Goal: Information Seeking & Learning: Learn about a topic

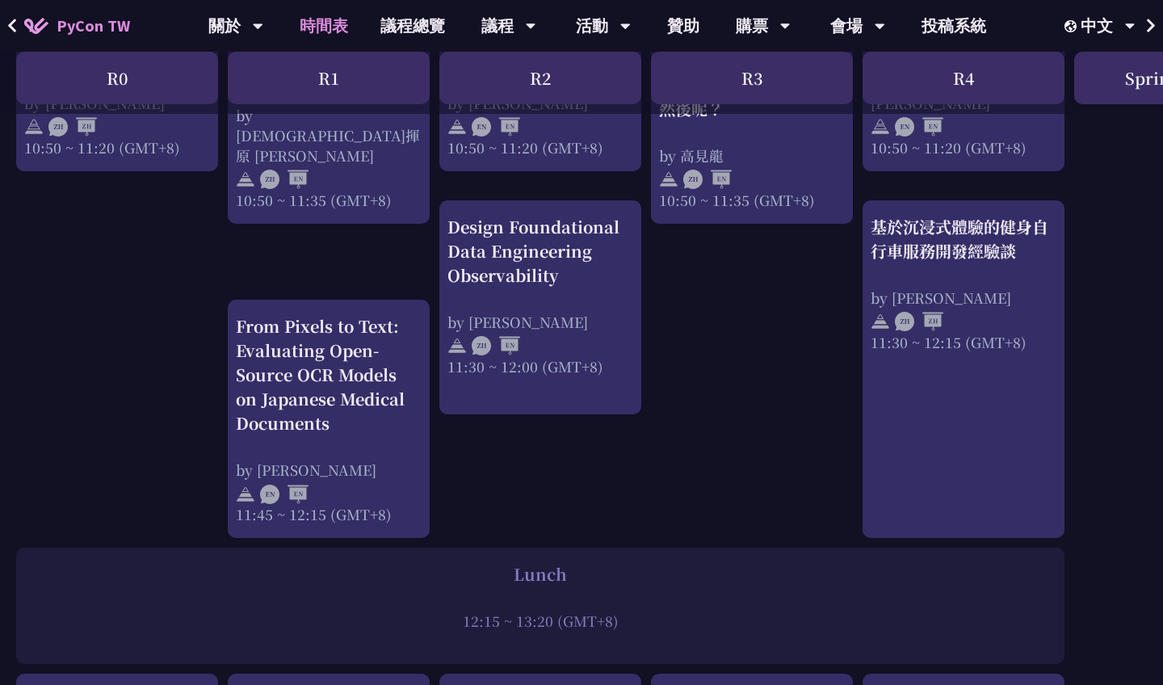
scroll to position [809, 0]
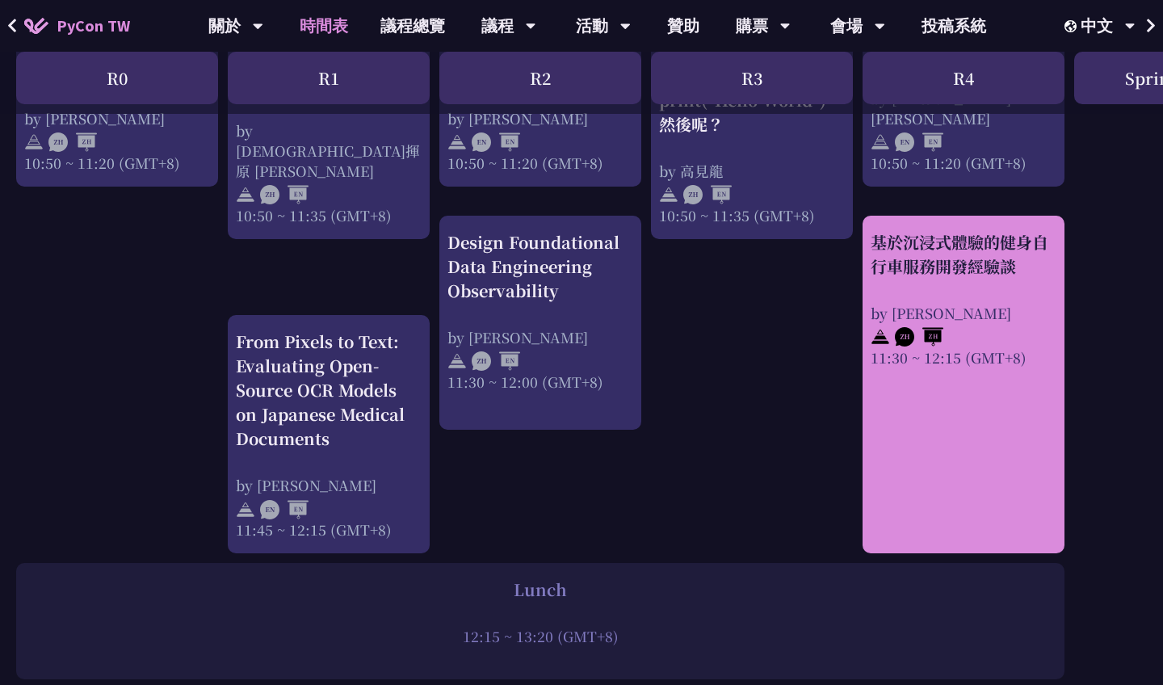
click at [998, 443] on div "基於沉浸式體驗的健身自行車服務開發經驗談 by [PERSON_NAME] 11:30 ~ 12:15 (GMT+8)" at bounding box center [964, 385] width 202 height 338
click at [972, 448] on div "基於沉浸式體驗的健身自行車服務開發經驗談 by [PERSON_NAME] 11:30 ~ 12:15 (GMT+8)" at bounding box center [964, 385] width 202 height 338
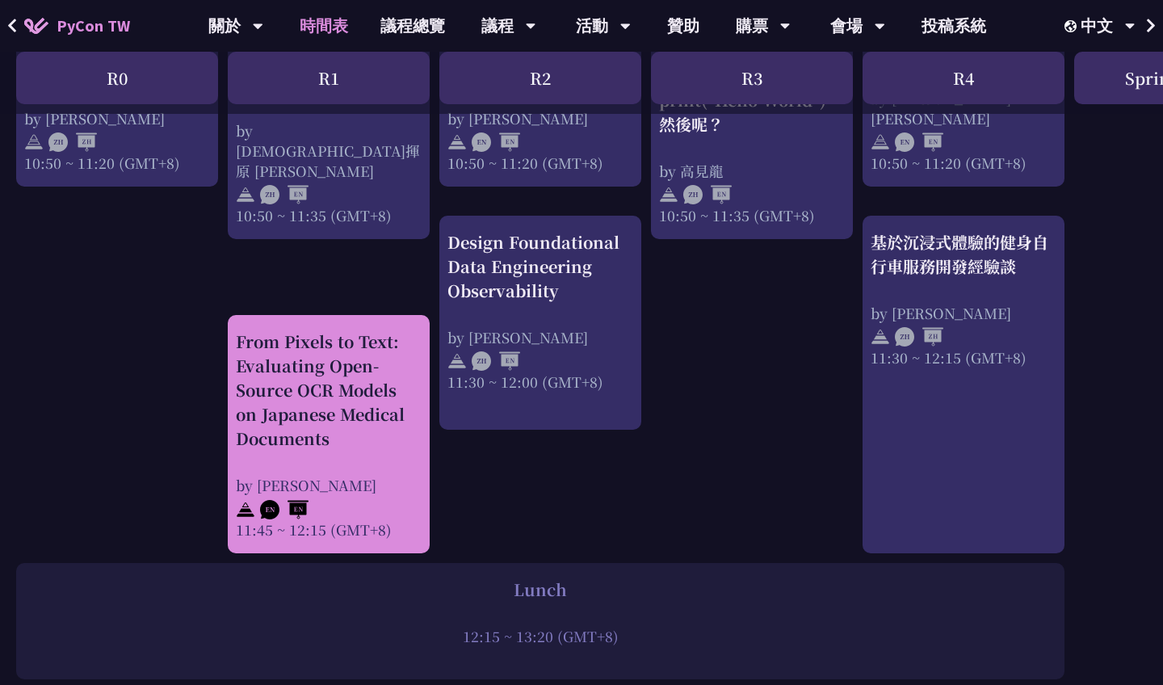
click at [387, 407] on div "From Pixels to Text: Evaluating Open-Source OCR Models on Japanese Medical Docu…" at bounding box center [329, 390] width 186 height 121
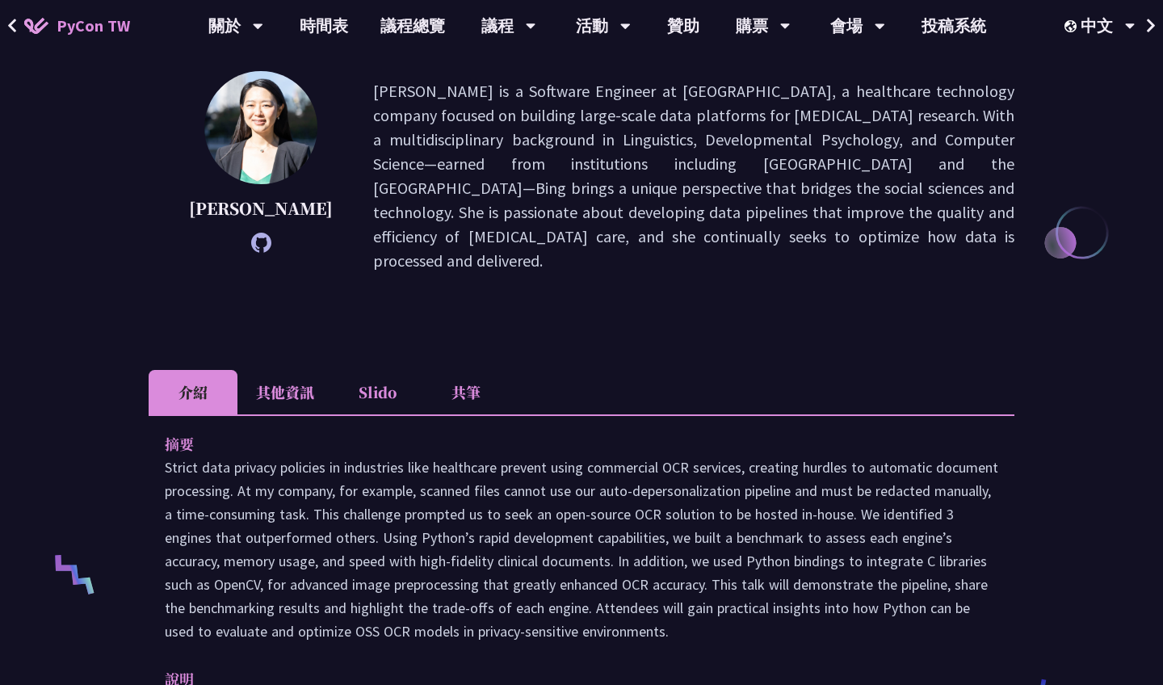
scroll to position [137, 0]
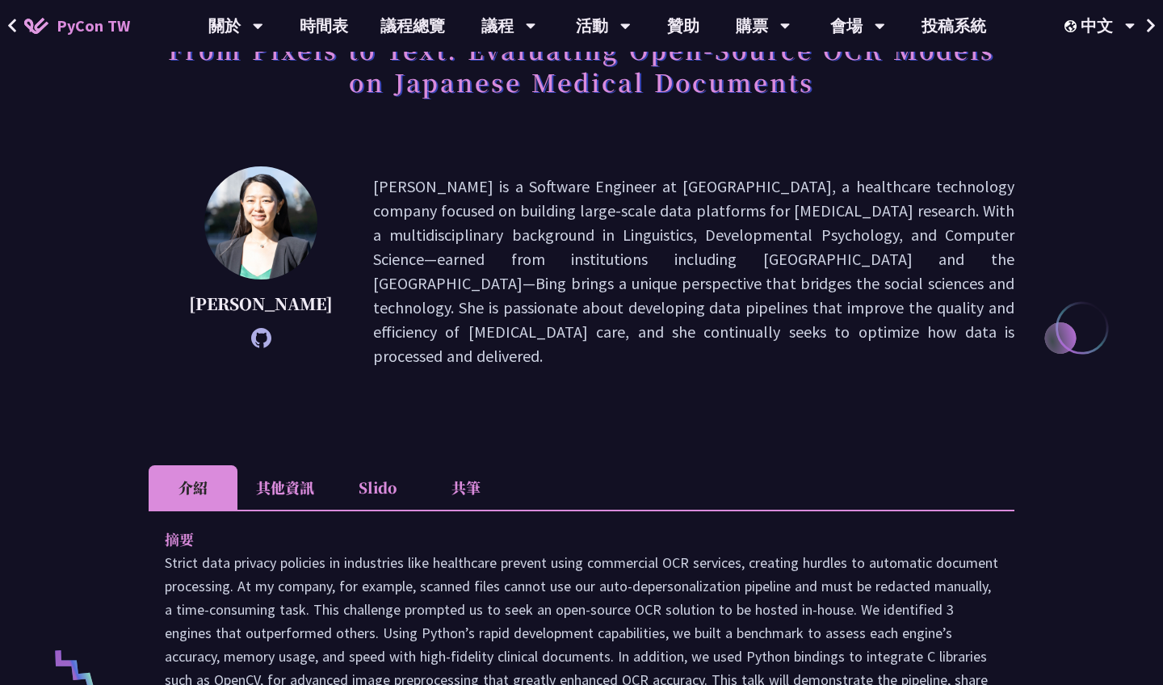
click at [251, 336] on icon at bounding box center [261, 338] width 20 height 20
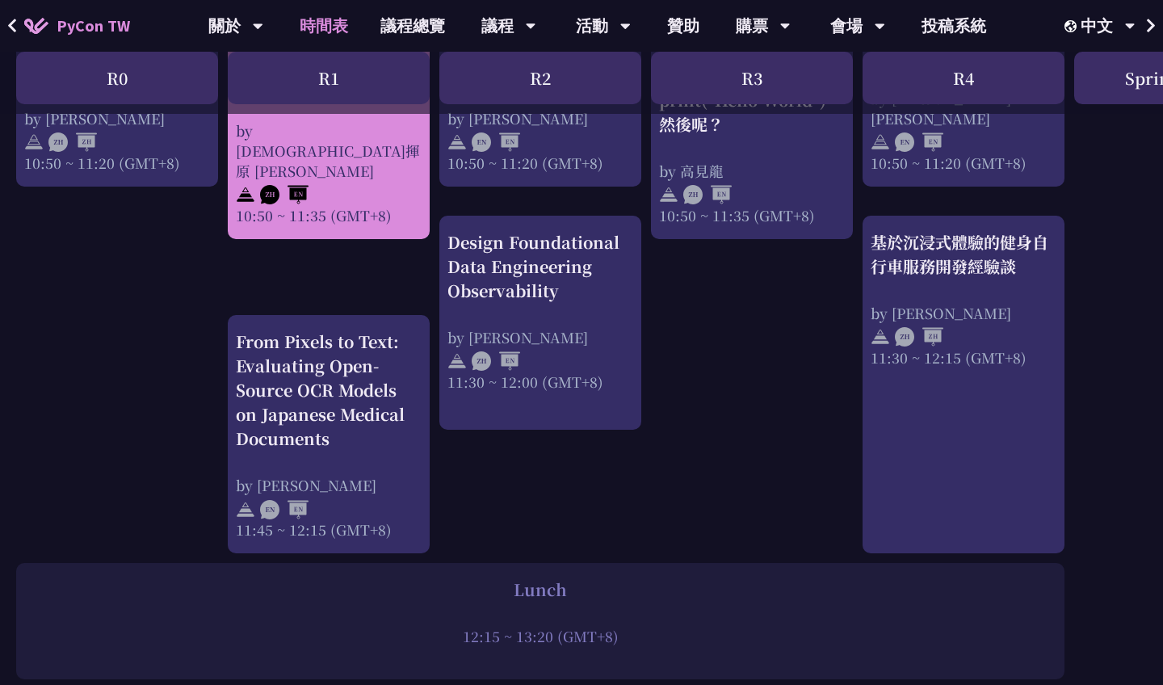
click at [385, 177] on div "by [DEMOGRAPHIC_DATA]揮原 [PERSON_NAME]" at bounding box center [329, 150] width 186 height 61
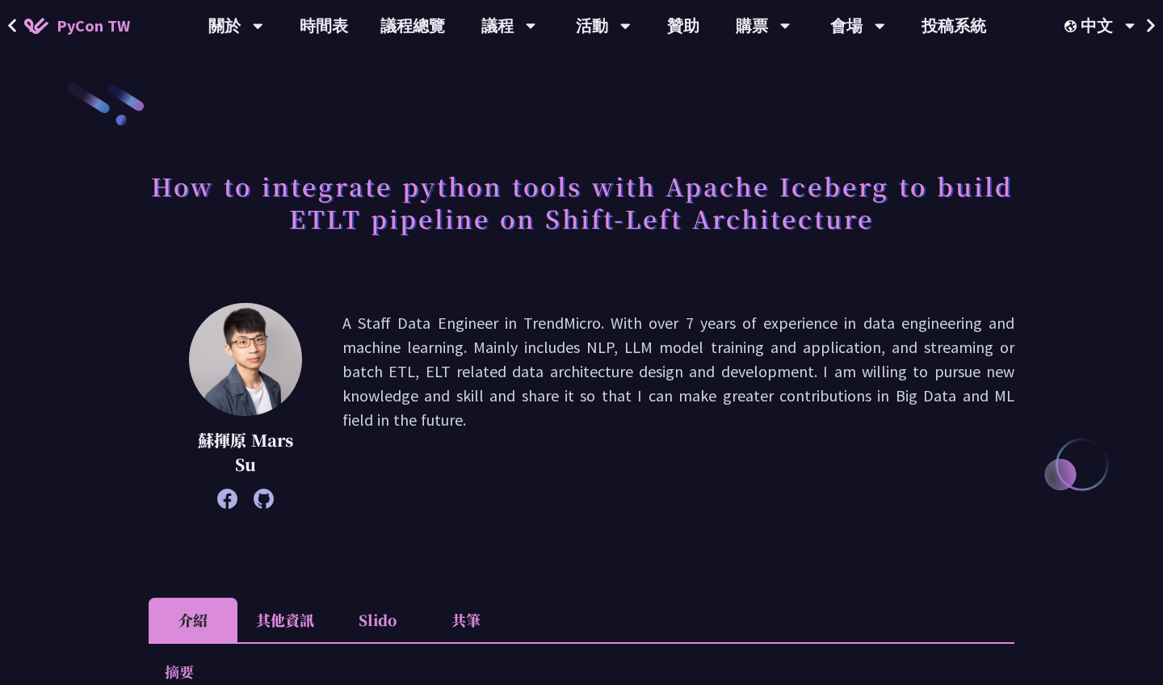
click at [258, 505] on icon at bounding box center [264, 499] width 20 height 20
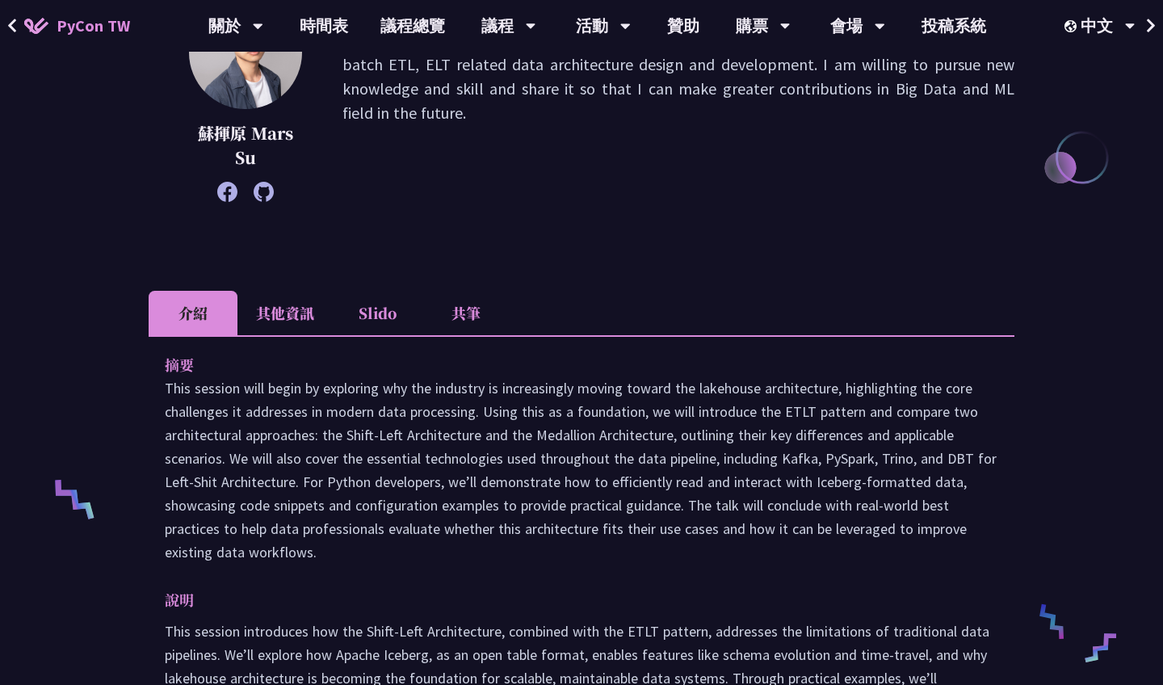
scroll to position [159, 0]
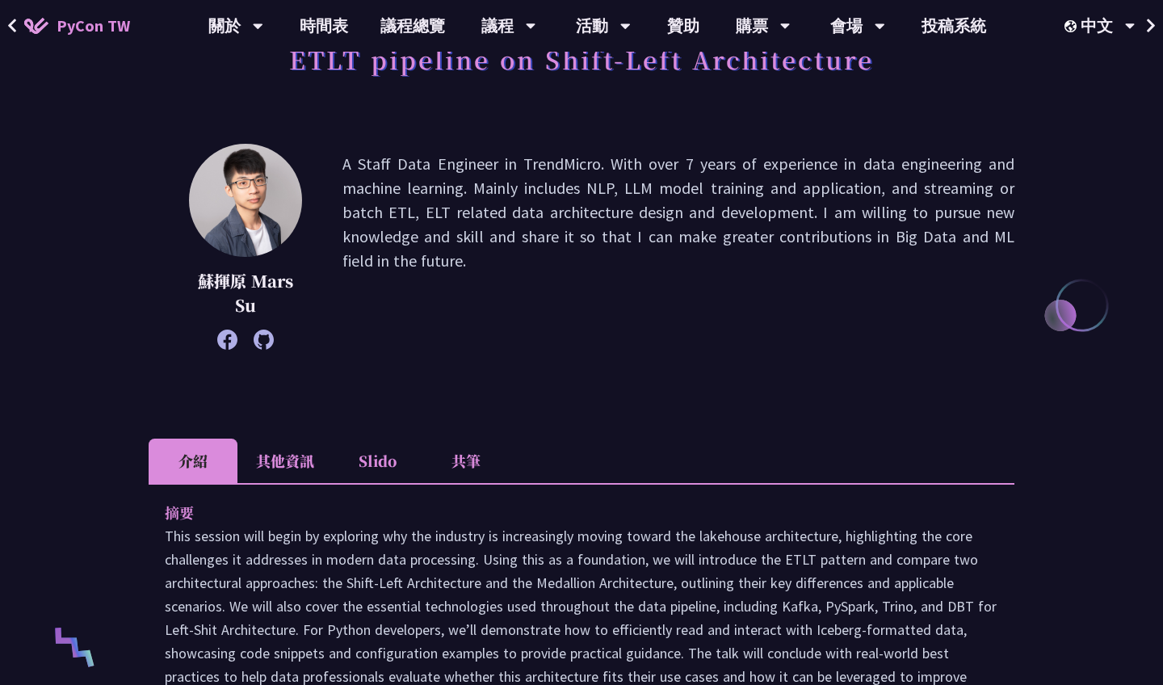
click at [398, 466] on li "Slido" at bounding box center [377, 461] width 89 height 44
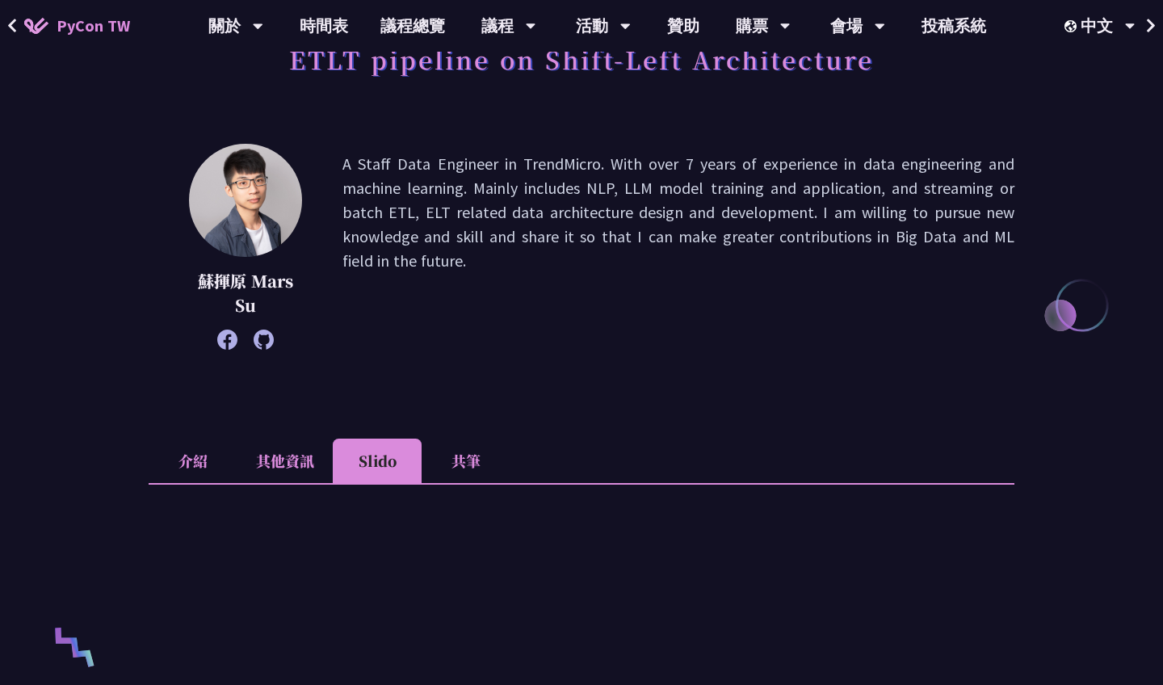
click at [191, 456] on li "介紹" at bounding box center [193, 461] width 89 height 44
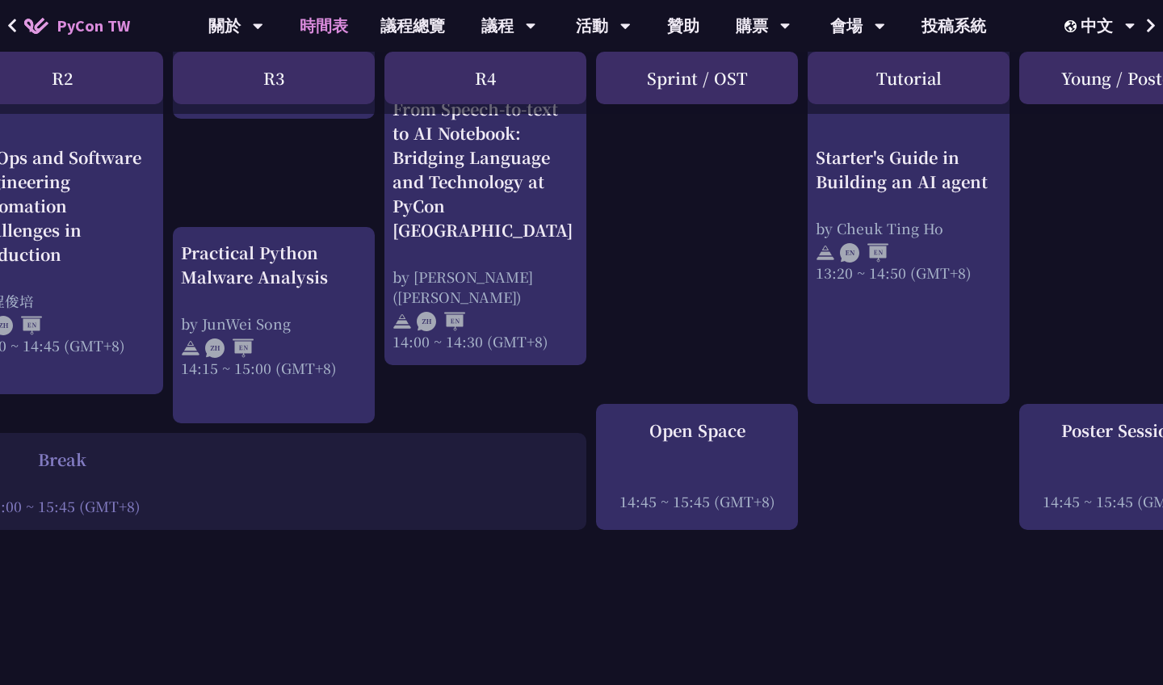
scroll to position [1591, 478]
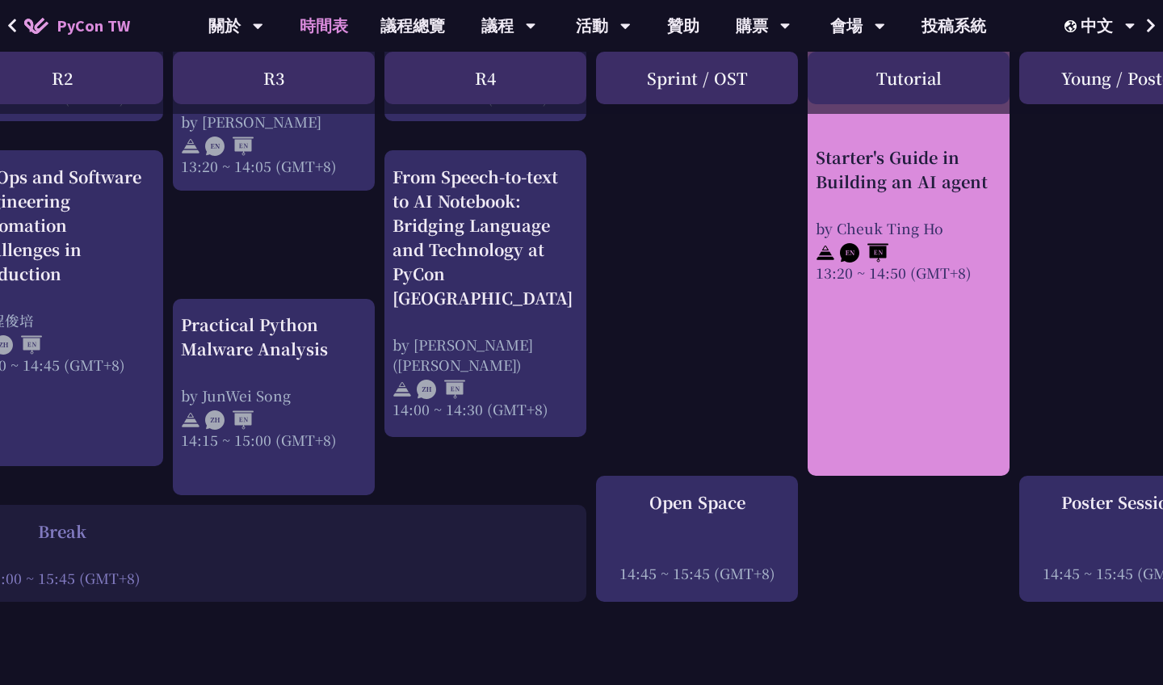
click at [909, 169] on div "Starter's Guide in Building an AI agent" at bounding box center [909, 169] width 186 height 48
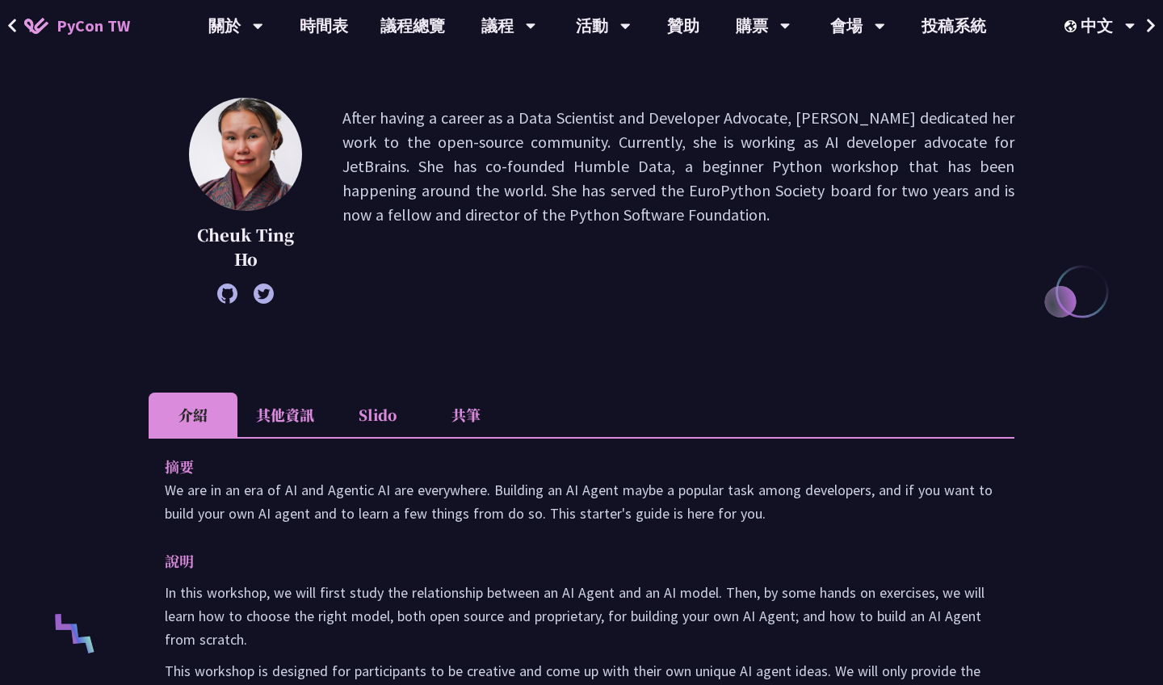
scroll to position [10, 0]
